Goal: Information Seeking & Learning: Compare options

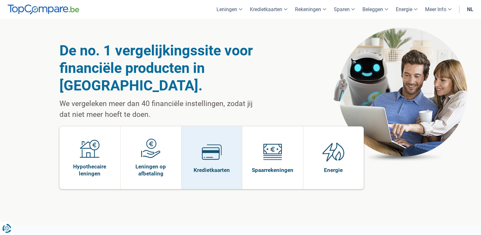
click at [221, 166] on span "Kredietkaarten" at bounding box center [212, 169] width 36 height 7
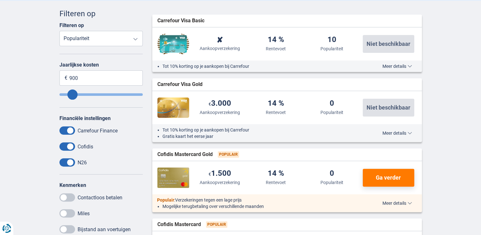
scroll to position [64, 0]
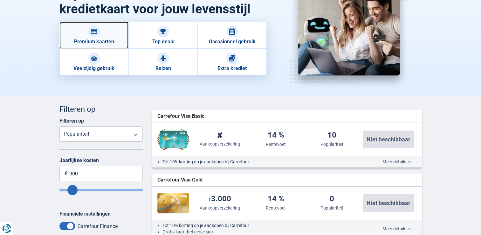
click at [102, 34] on link "Premium kaarten" at bounding box center [94, 35] width 69 height 27
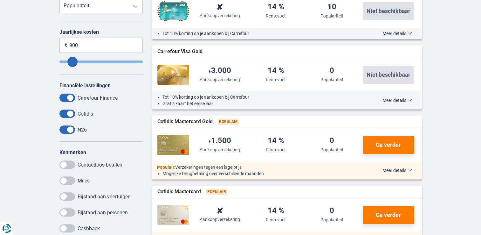
scroll to position [191, 0]
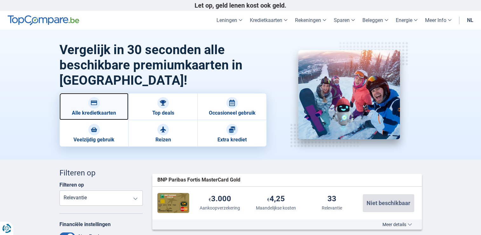
click at [104, 116] on link "Alle kredietkaarten" at bounding box center [94, 106] width 69 height 27
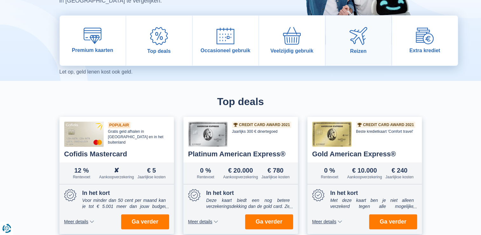
scroll to position [127, 0]
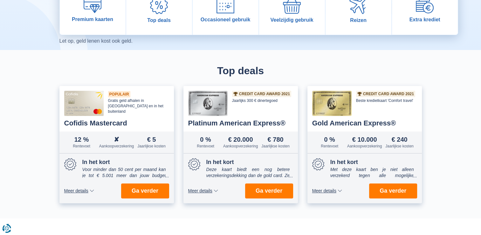
drag, startPoint x: 364, startPoint y: 122, endPoint x: 327, endPoint y: 135, distance: 39.3
click at [327, 135] on div "0 % Rentevoet € 10.000 Aankoopverzekering € 240 Jaarlijkse kosten" at bounding box center [365, 142] width 115 height 22
click at [322, 190] on span "Meer details" at bounding box center [325, 190] width 24 height 4
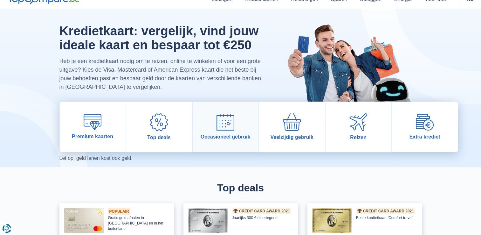
scroll to position [0, 0]
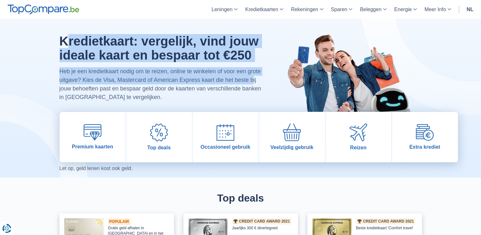
drag, startPoint x: 60, startPoint y: 39, endPoint x: 245, endPoint y: 79, distance: 188.5
click at [250, 81] on div "Kredietkaart: vergelijk, vind jouw ideale kaart en bespaar tot €250 Heb je een …" at bounding box center [164, 67] width 208 height 67
